Goal: Information Seeking & Learning: Learn about a topic

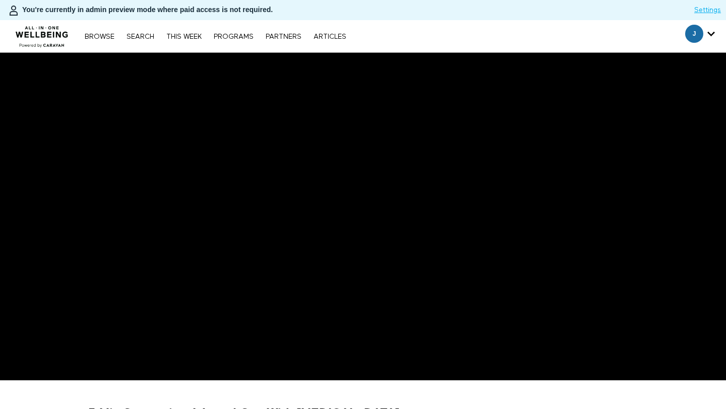
scroll to position [145, 0]
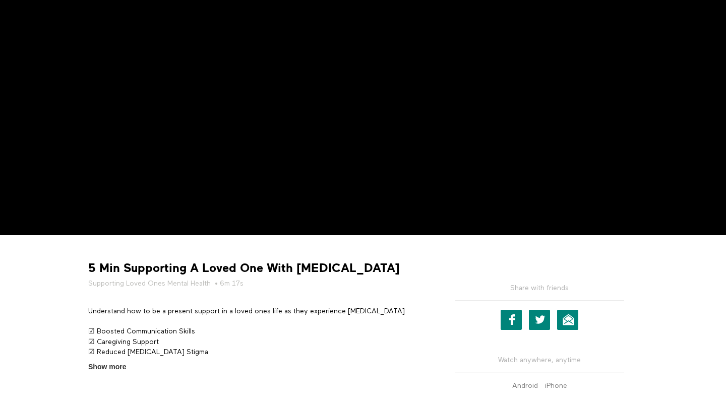
click at [217, 268] on strong "5 Min Supporting A Loved One With Depression" at bounding box center [243, 269] width 311 height 16
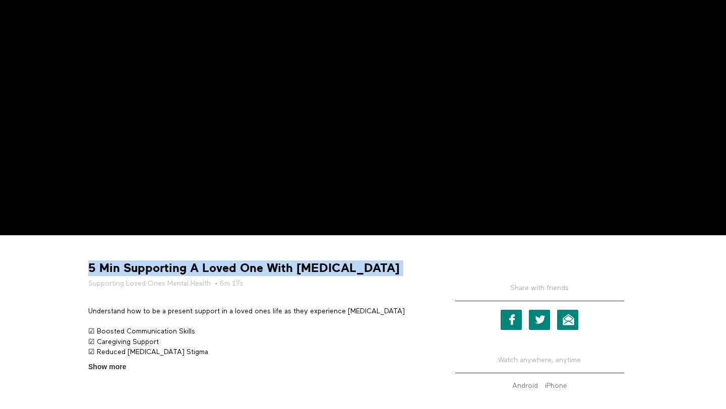
click at [217, 268] on strong "5 Min Supporting A Loved One With Depression" at bounding box center [243, 269] width 311 height 16
copy div "5 Min Supporting A Loved One With Depression"
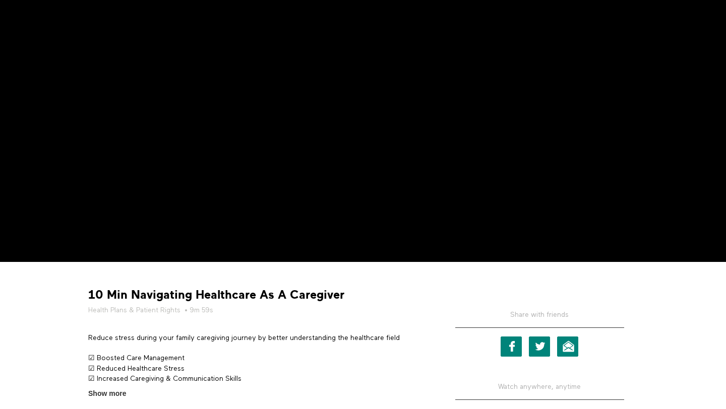
scroll to position [165, 0]
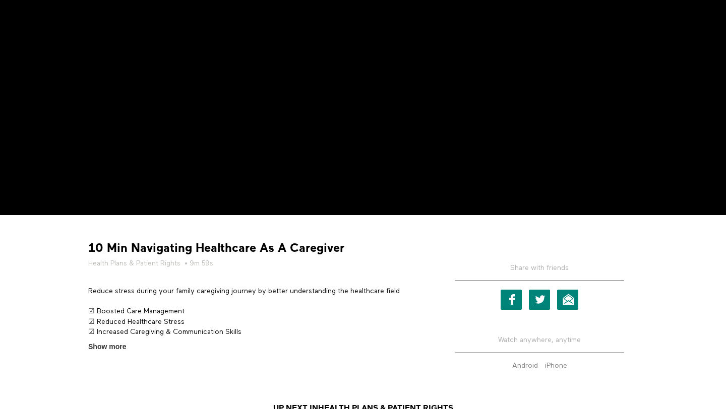
click at [188, 250] on strong "10 Min Navigating Healthcare As A Caregiver" at bounding box center [216, 248] width 256 height 16
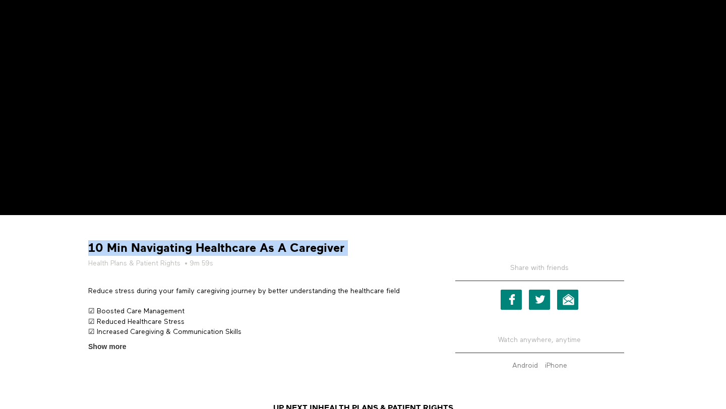
click at [188, 250] on strong "10 Min Navigating Healthcare As A Caregiver" at bounding box center [216, 248] width 256 height 16
copy div "10 Min Navigating Healthcare As A Caregiver"
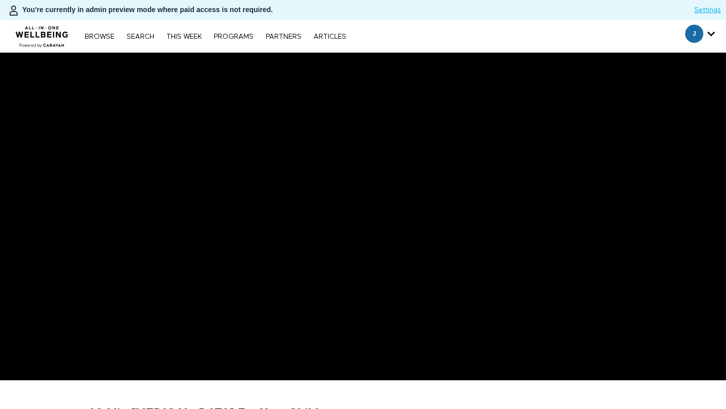
scroll to position [51, 0]
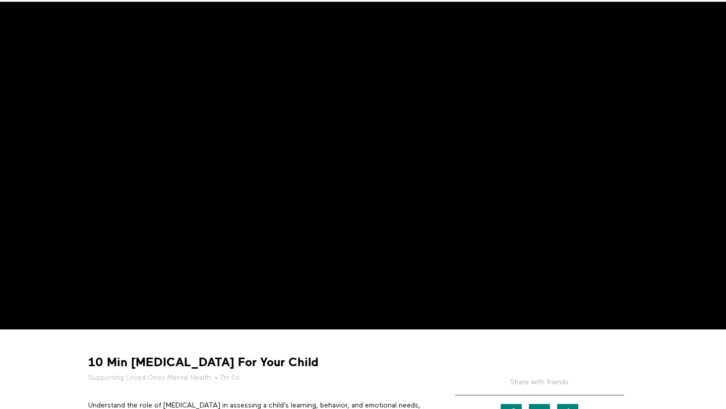
click at [250, 364] on strong "10 Min Psychological Testing For Your Child" at bounding box center [203, 363] width 230 height 16
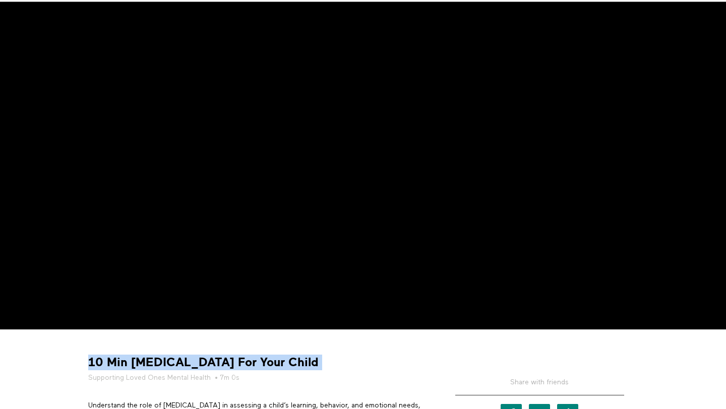
click at [250, 364] on strong "10 Min Psychological Testing For Your Child" at bounding box center [203, 363] width 230 height 16
copy div "10 Min Psychological Testing For Your Child"
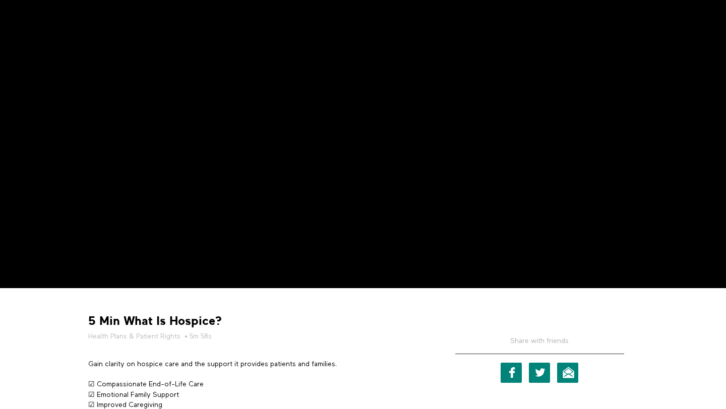
scroll to position [112, 0]
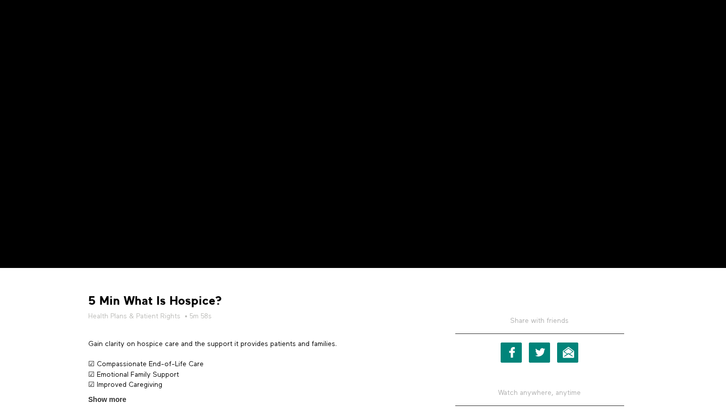
click at [166, 300] on strong "5 Min What Is Hospice?" at bounding box center [155, 301] width 134 height 16
copy div "5 Min What Is Hospice?"
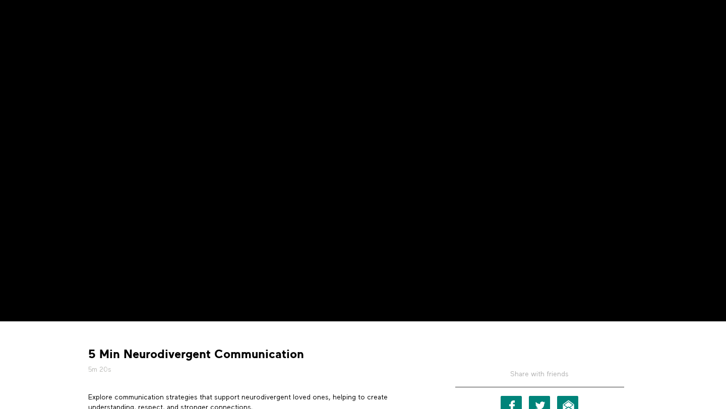
scroll to position [114, 0]
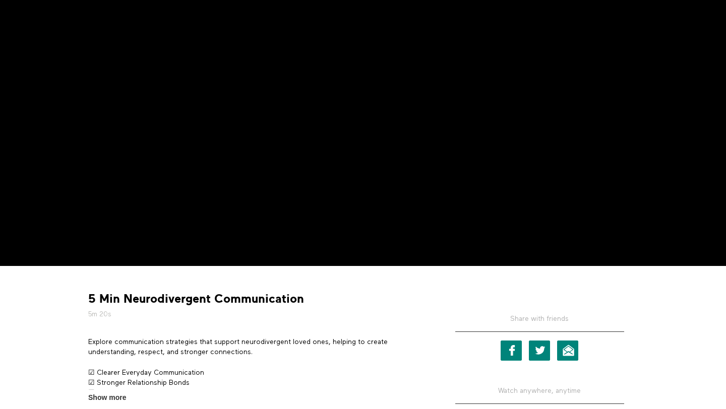
click at [167, 294] on strong "5 Min Neurodivergent Communication" at bounding box center [196, 299] width 216 height 16
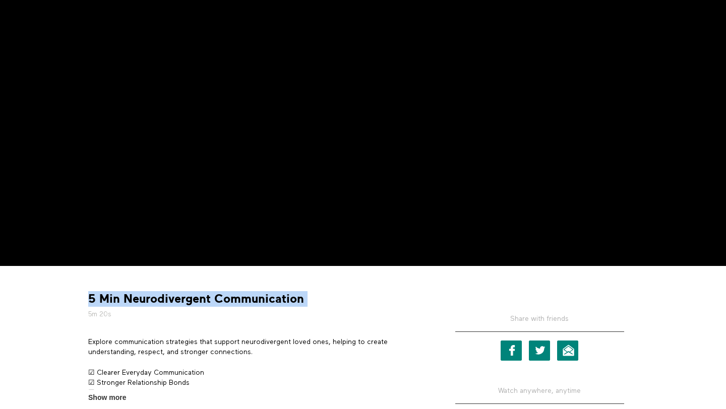
click at [167, 294] on strong "5 Min Neurodivergent Communication" at bounding box center [196, 299] width 216 height 16
copy div "5 Min Neurodivergent Communication"
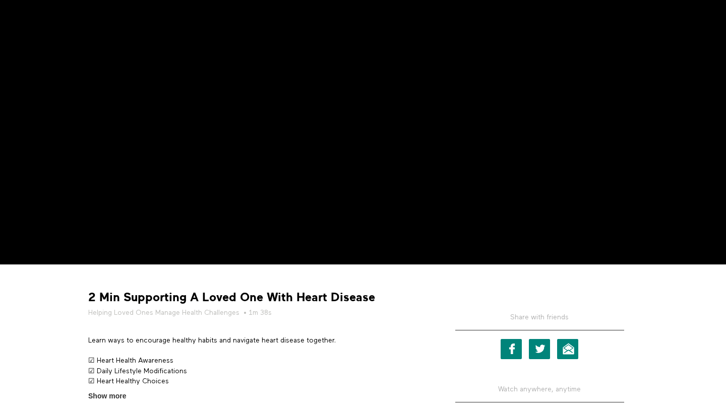
scroll to position [251, 0]
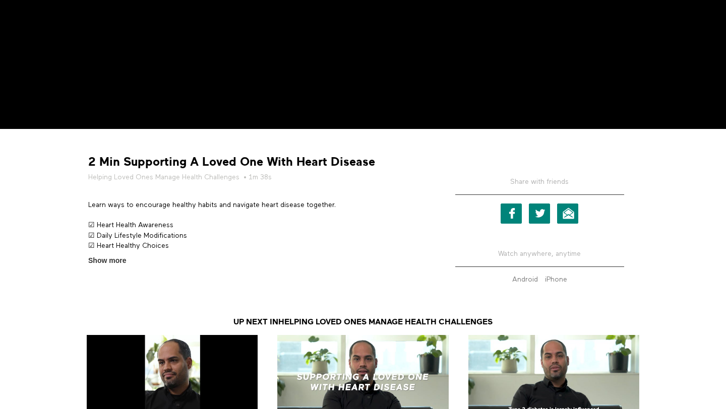
click at [200, 165] on strong "2 Min Supporting A Loved One With Heart Disease" at bounding box center [231, 162] width 287 height 16
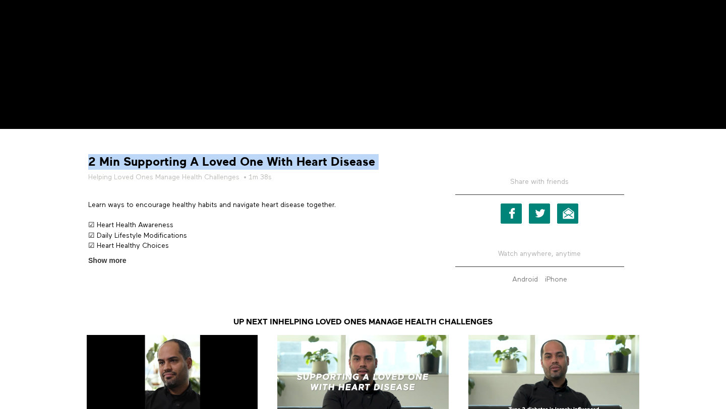
click at [200, 165] on strong "2 Min Supporting A Loved One With Heart Disease" at bounding box center [231, 162] width 287 height 16
copy div "2 Min Supporting A Loved One With Heart Disease"
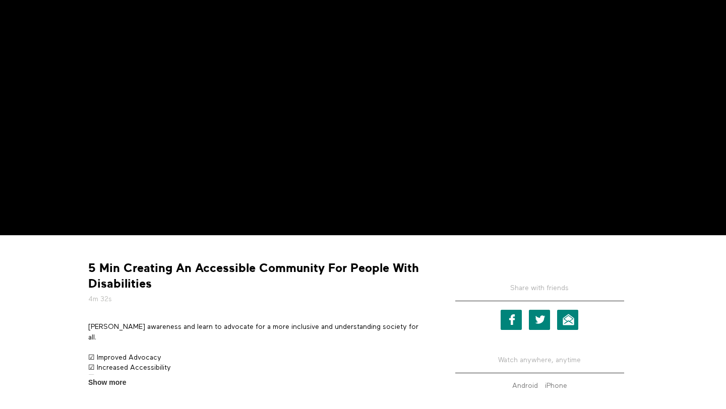
scroll to position [173, 0]
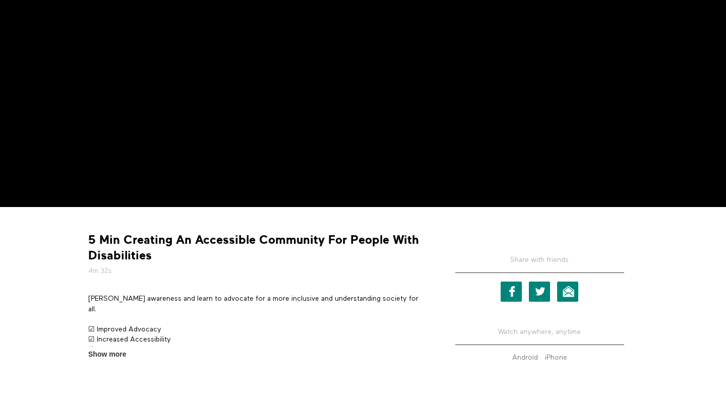
click at [228, 237] on strong "5 Min Creating An Accessible Community For People With Disabilities" at bounding box center [257, 247] width 338 height 31
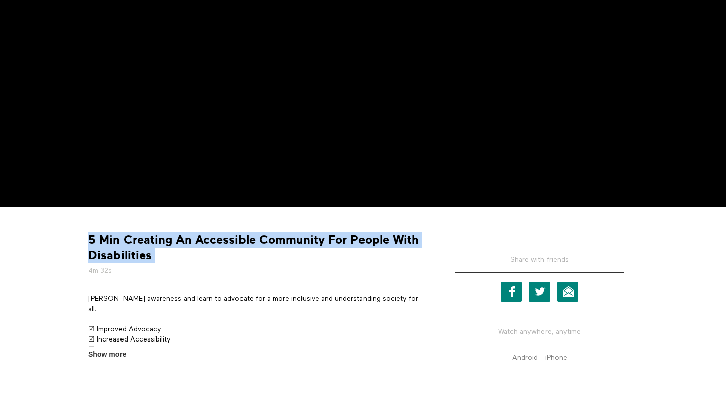
click at [228, 237] on strong "5 Min Creating An Accessible Community For People With Disabilities" at bounding box center [257, 247] width 338 height 31
copy div "5 Min Creating An Accessible Community For People With Disabilities"
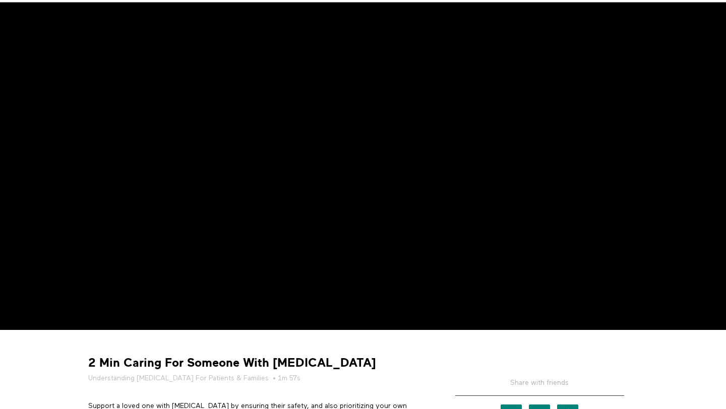
scroll to position [90, 0]
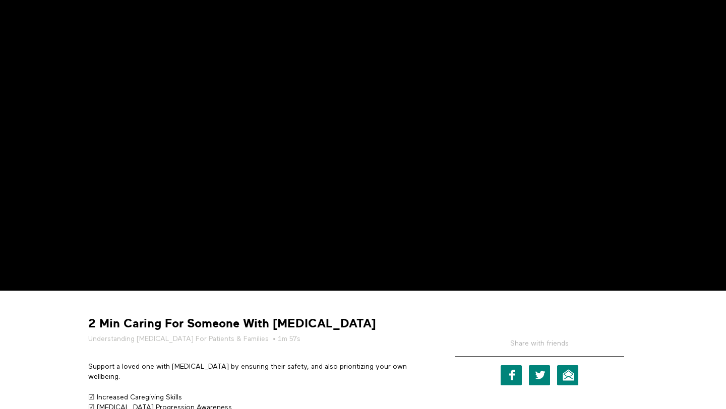
click at [164, 319] on strong "2 Min Caring For Someone With Dementia" at bounding box center [232, 324] width 288 height 16
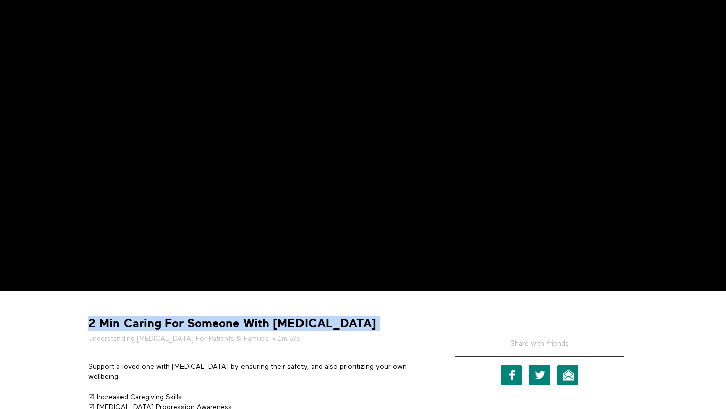
click at [164, 319] on strong "2 Min Caring For Someone With Dementia" at bounding box center [232, 324] width 288 height 16
copy div "2 Min Caring For Someone With Dementia"
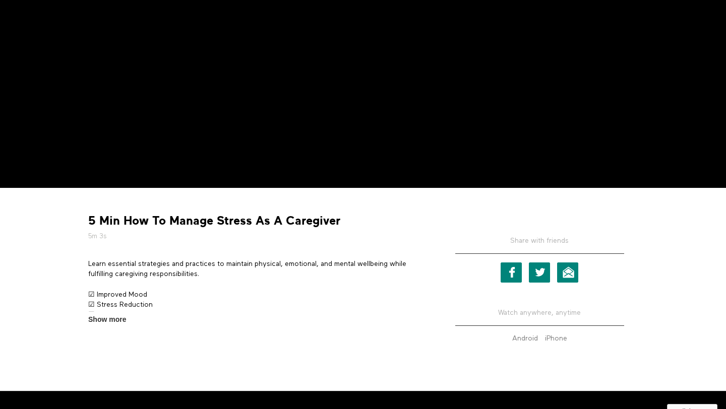
scroll to position [211, 0]
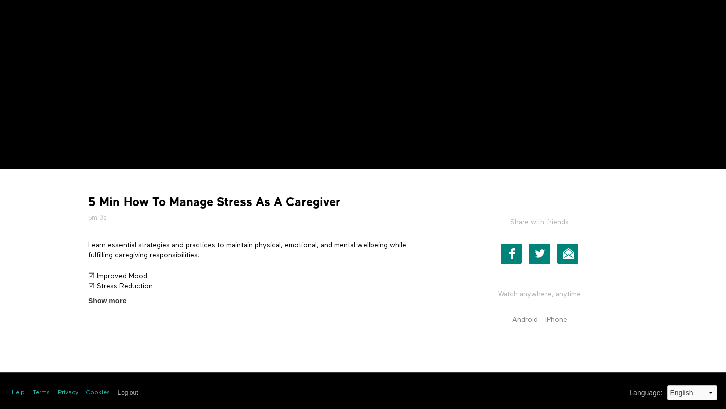
click at [217, 199] on strong "5 Min How To Manage Stress As A Caregiver" at bounding box center [214, 203] width 252 height 16
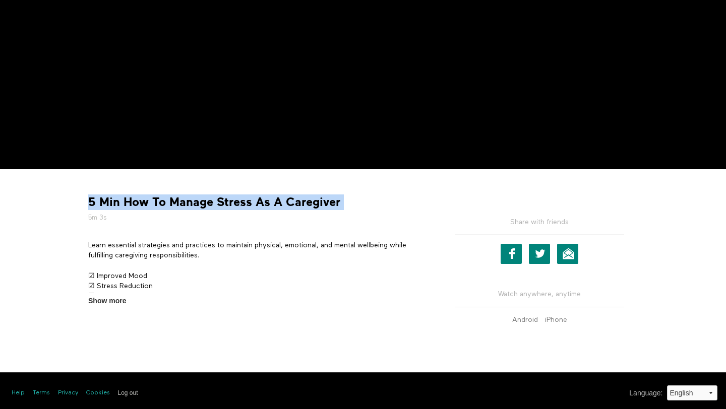
click at [217, 199] on strong "5 Min How To Manage Stress As A Caregiver" at bounding box center [214, 203] width 252 height 16
copy div "5 Min How To Manage Stress As A Caregiver"
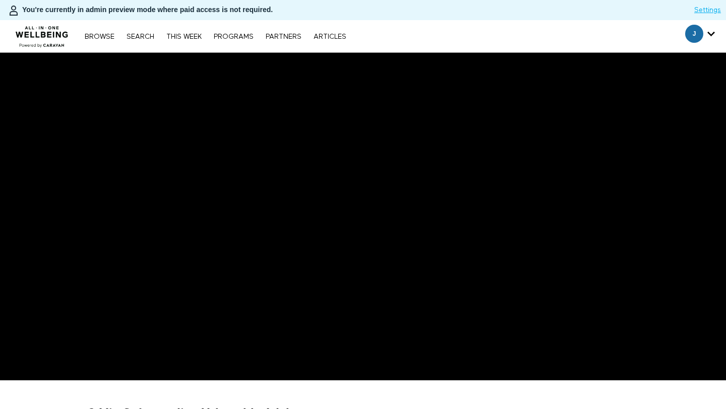
scroll to position [111, 0]
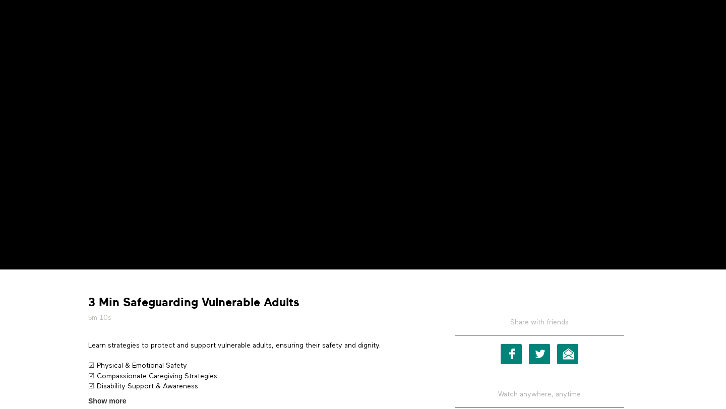
click at [188, 301] on strong "3 Min Safeguarding Vulnerable Adults" at bounding box center [193, 303] width 211 height 16
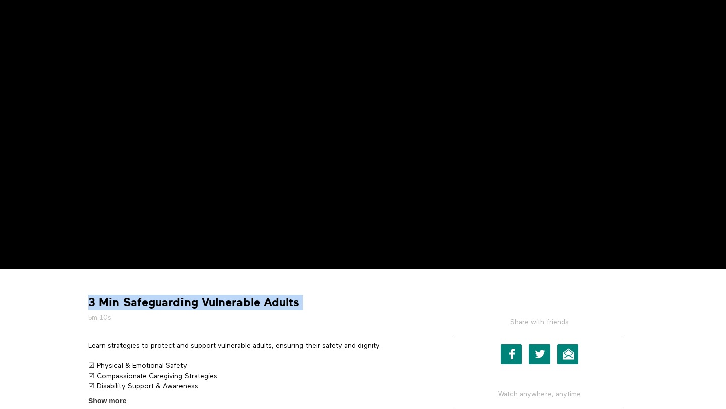
click at [188, 301] on strong "3 Min Safeguarding Vulnerable Adults" at bounding box center [193, 303] width 211 height 16
copy div "3 Min Safeguarding Vulnerable Adults"
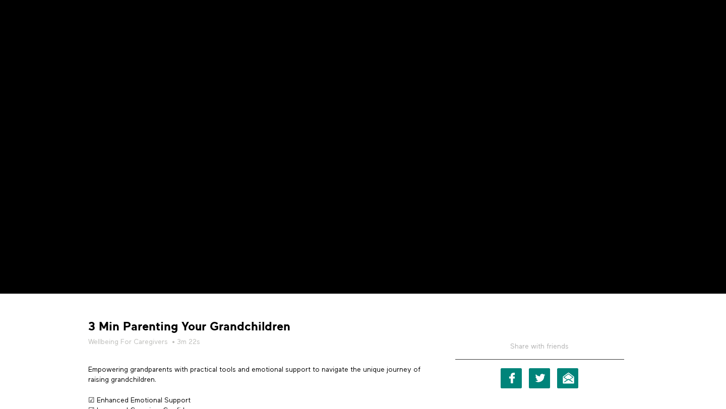
scroll to position [95, 0]
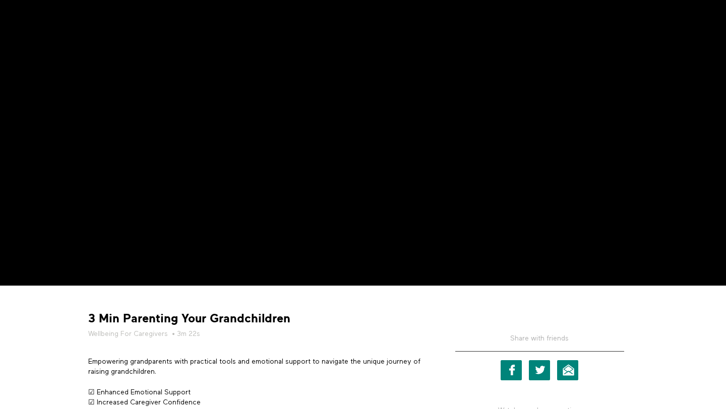
click at [206, 322] on strong "3 Min Parenting Your Grandchildren" at bounding box center [189, 319] width 202 height 16
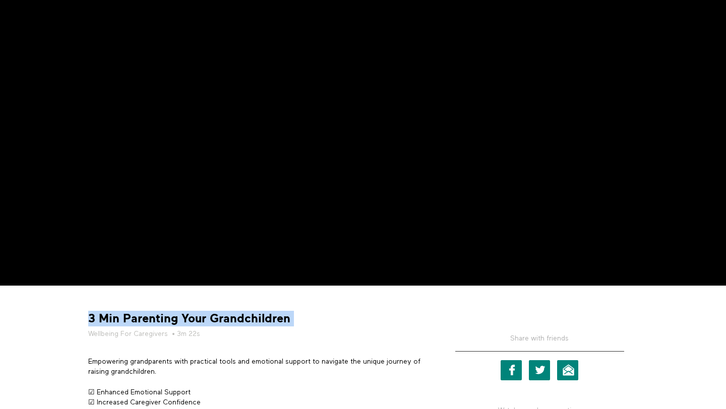
click at [206, 322] on strong "3 Min Parenting Your Grandchildren" at bounding box center [189, 319] width 202 height 16
copy div "3 Min Parenting Your Grandchildren"
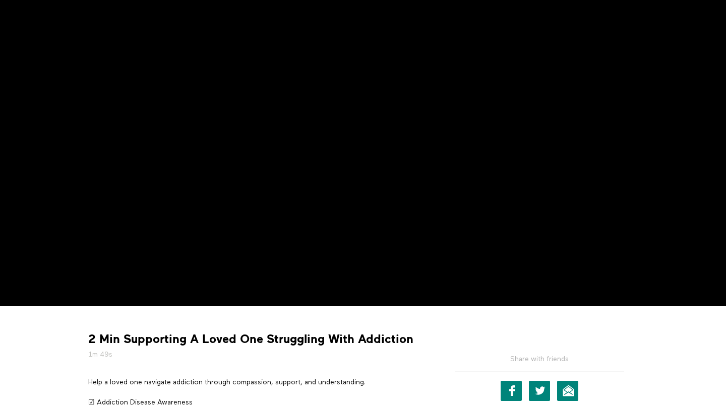
scroll to position [80, 0]
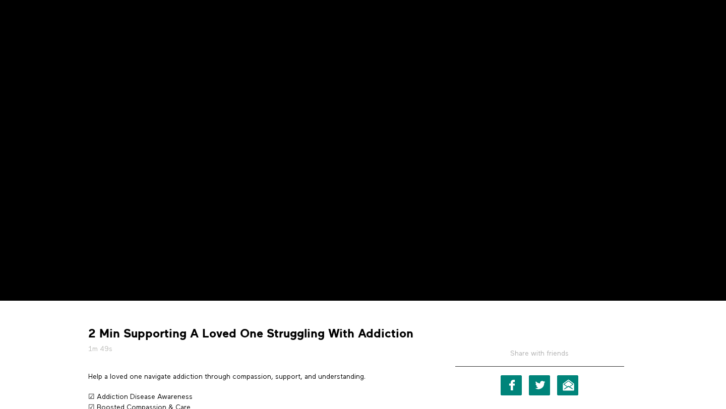
click at [182, 330] on strong "2 Min Supporting A Loved One Struggling With Addiction" at bounding box center [250, 334] width 325 height 16
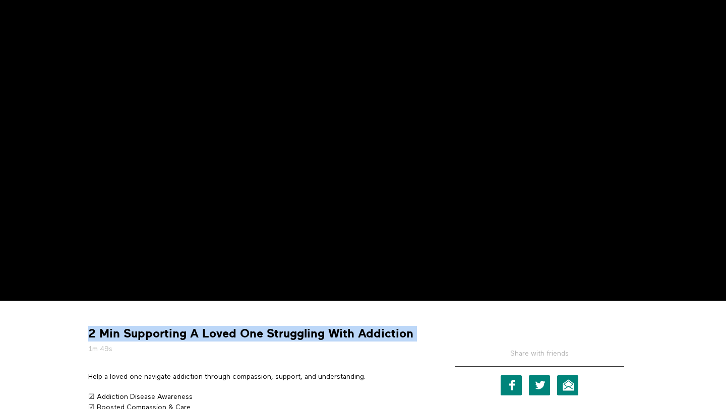
click at [182, 330] on strong "2 Min Supporting A Loved One Struggling With Addiction" at bounding box center [250, 334] width 325 height 16
copy div "2 Min Supporting A Loved One Struggling With Addiction"
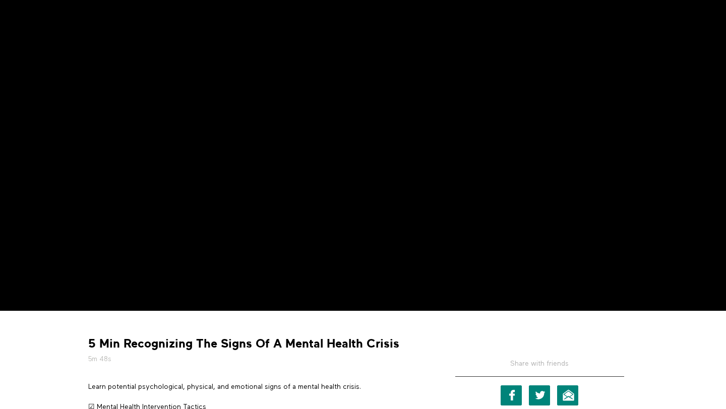
scroll to position [76, 0]
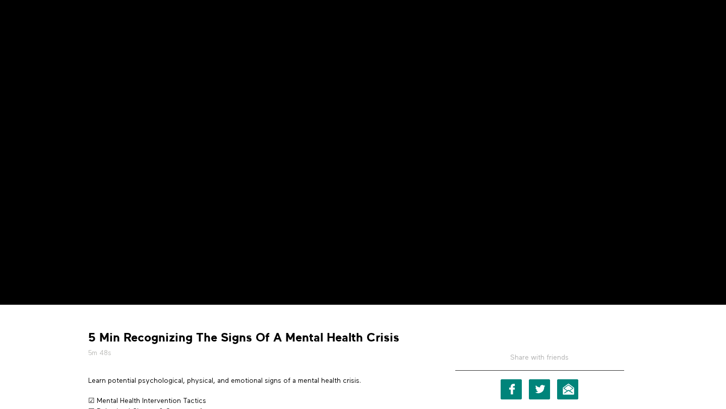
click at [156, 341] on strong "5 Min Recognizing The Signs Of A Mental Health Crisis" at bounding box center [243, 338] width 311 height 16
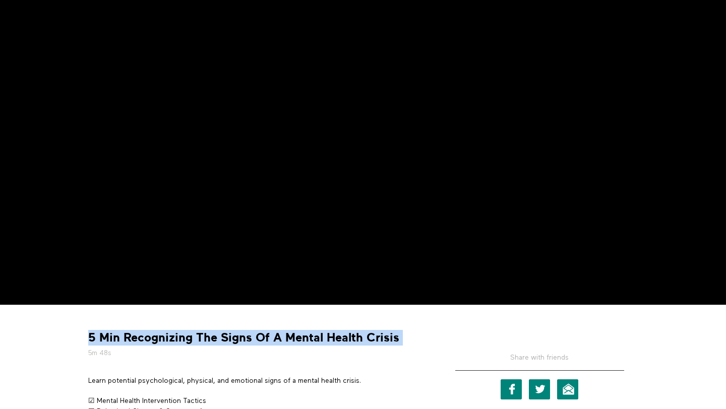
click at [156, 341] on strong "5 Min Recognizing The Signs Of A Mental Health Crisis" at bounding box center [243, 338] width 311 height 16
copy div "5 Min Recognizing The Signs Of A Mental Health Crisis"
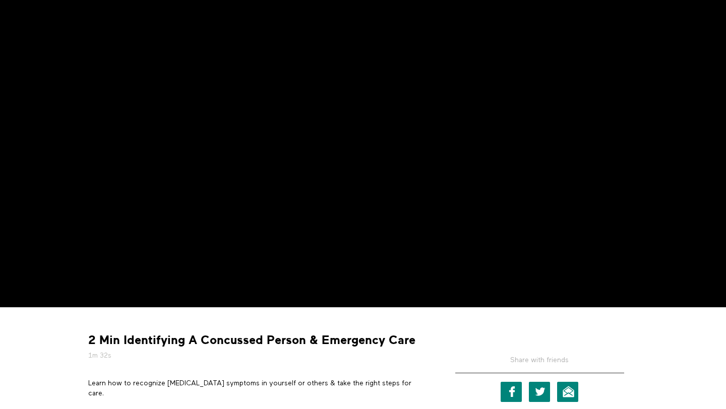
scroll to position [88, 0]
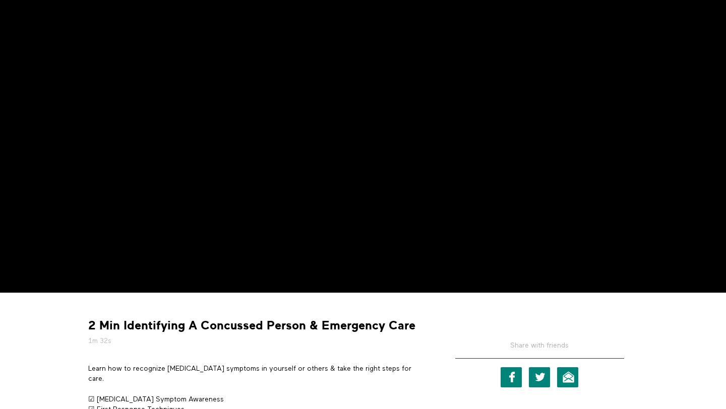
click at [182, 328] on strong "2 Min Identifying A Concussed Person & Emergency Care" at bounding box center [251, 326] width 327 height 16
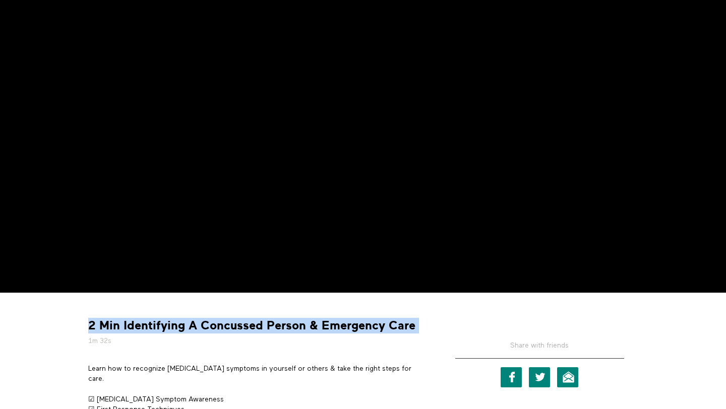
click at [182, 328] on strong "2 Min Identifying A Concussed Person & Emergency Care" at bounding box center [251, 326] width 327 height 16
copy div "2 Min Identifying A Concussed Person & Emergency Care"
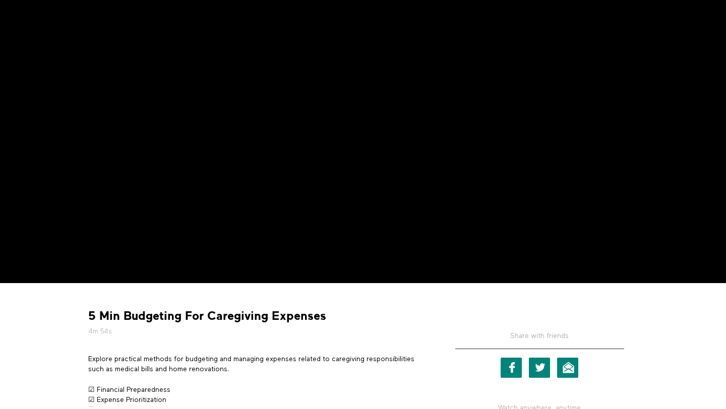
scroll to position [128, 0]
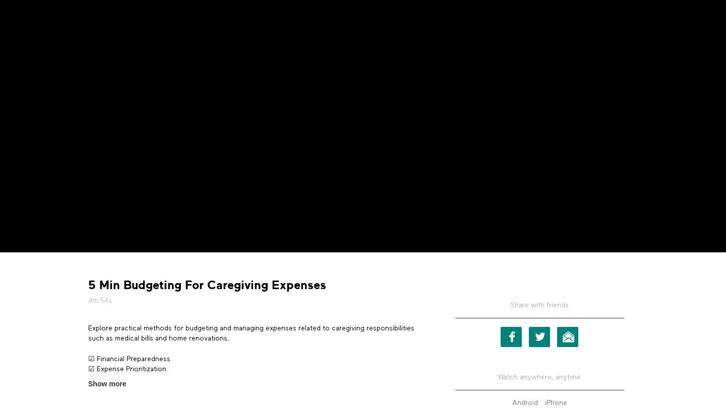
click at [219, 284] on strong "5 Min Budgeting For Caregiving Expenses" at bounding box center [207, 286] width 238 height 16
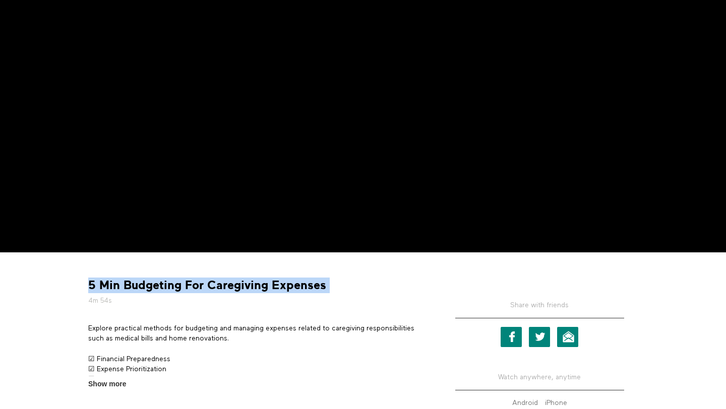
click at [219, 284] on strong "5 Min Budgeting For Caregiving Expenses" at bounding box center [207, 286] width 238 height 16
copy div "5 Min Budgeting For Caregiving Expenses"
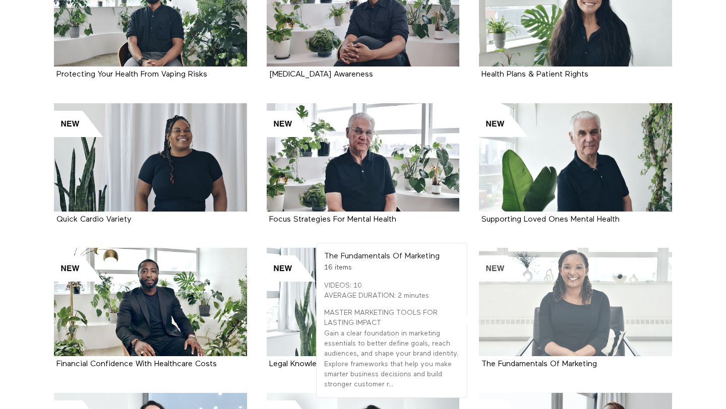
scroll to position [470, 0]
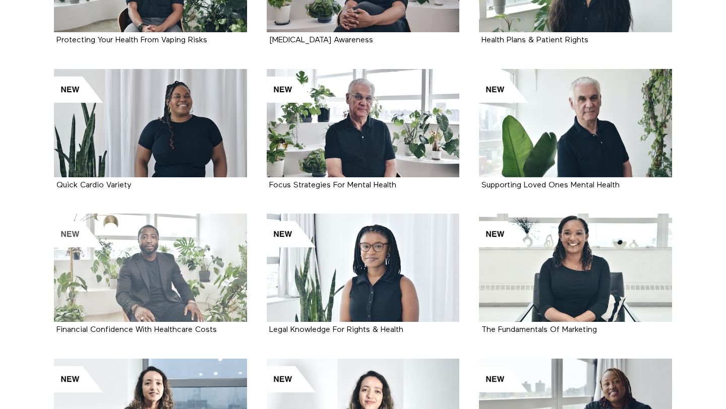
click at [199, 238] on div at bounding box center [150, 268] width 193 height 108
